Goal: Communication & Community: Participate in discussion

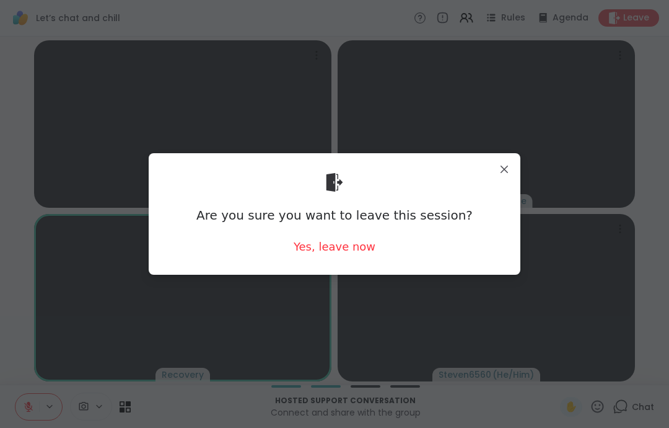
click at [336, 234] on div "Are you sure you want to leave this session? Yes, leave now" at bounding box center [335, 213] width 352 height 101
click at [350, 253] on div "Yes, leave now" at bounding box center [335, 246] width 82 height 15
